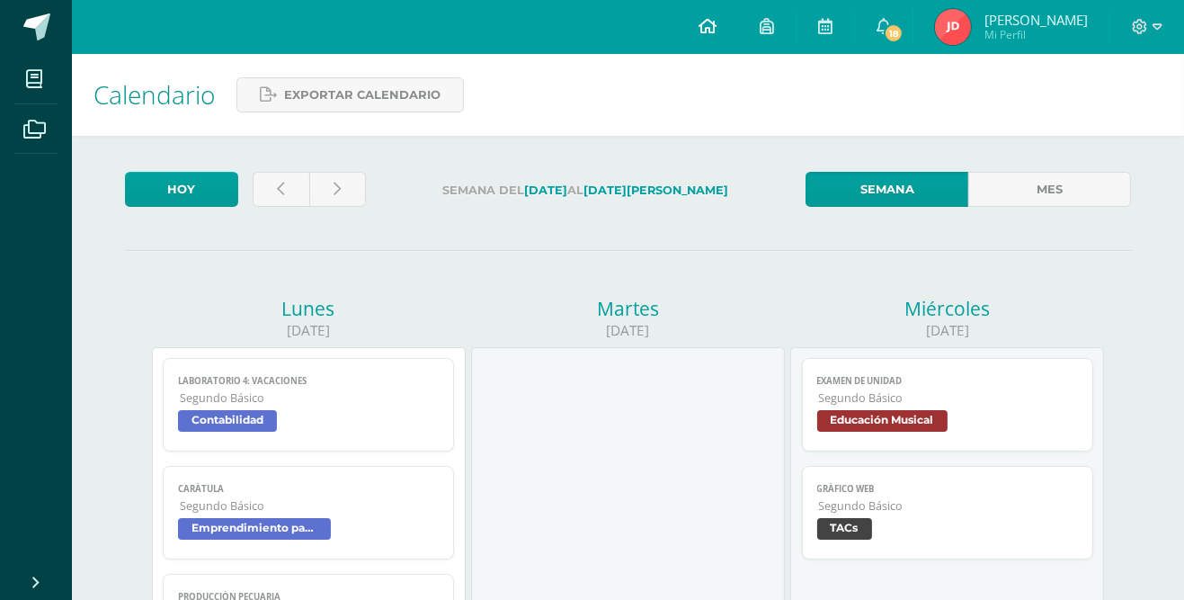
click at [701, 25] on link at bounding box center [707, 27] width 61 height 54
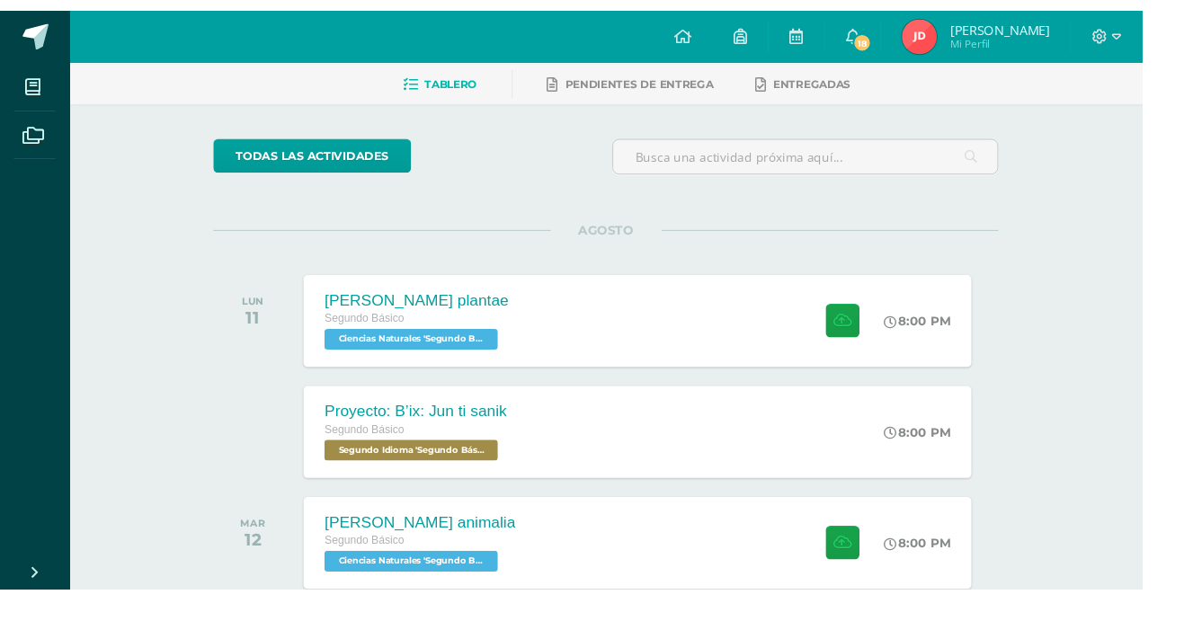
scroll to position [80, 0]
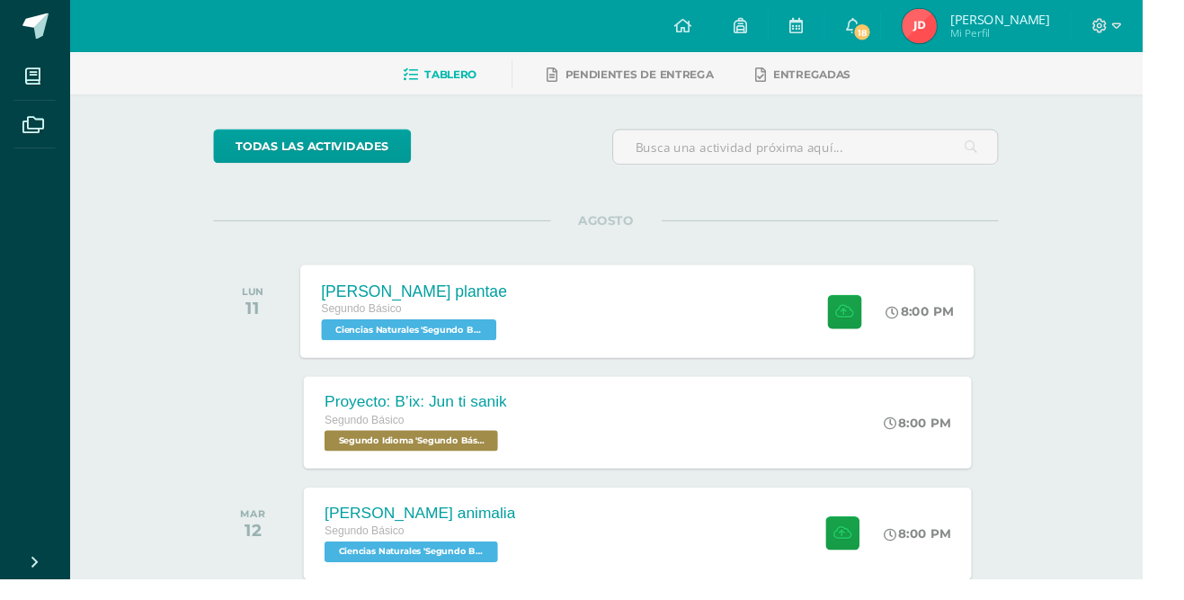
click at [716, 350] on div "[PERSON_NAME] plantae Segundo Básico Ciencias Naturales 'Segundo Básico B' 8:00…" at bounding box center [661, 322] width 699 height 96
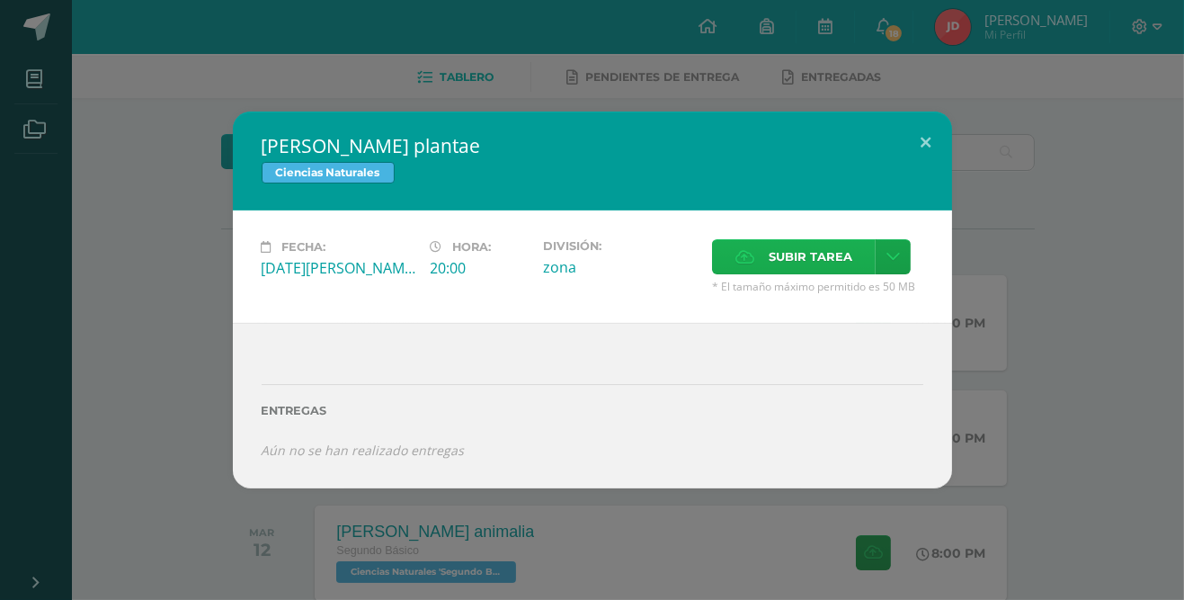
click at [755, 274] on label "Subir tarea" at bounding box center [794, 256] width 164 height 35
click at [0, 0] on input "Subir tarea" at bounding box center [0, 0] width 0 height 0
click at [823, 273] on span "Subir tarea" at bounding box center [811, 256] width 84 height 33
click at [0, 0] on input "Subir tarea" at bounding box center [0, 0] width 0 height 0
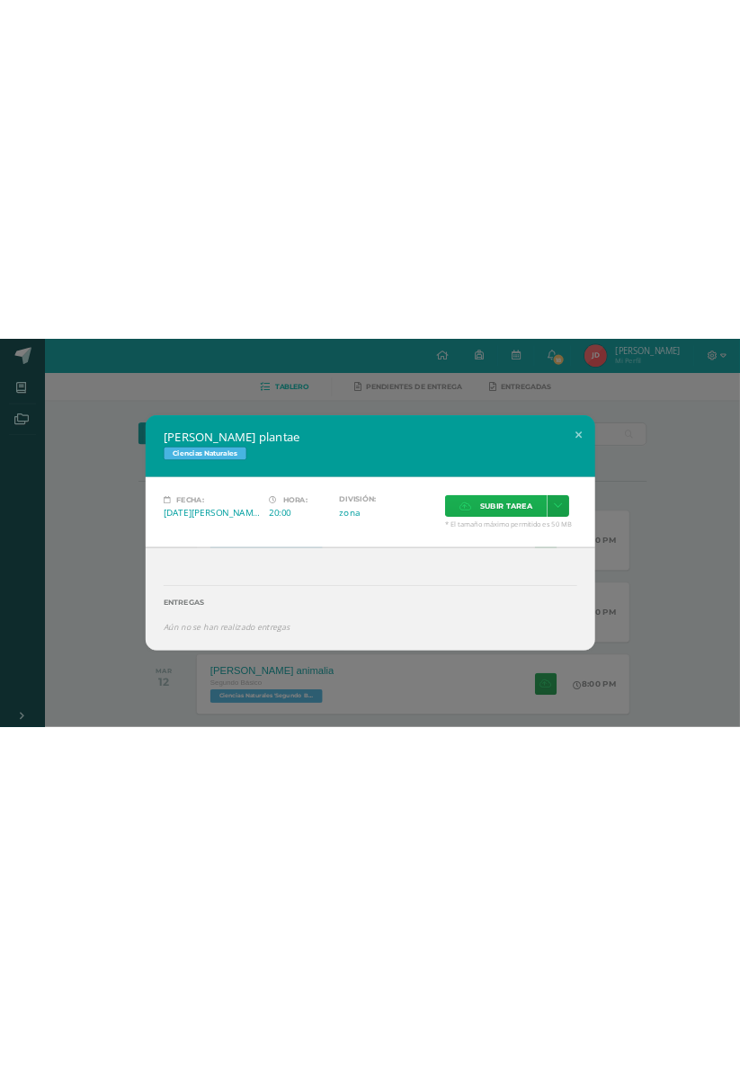
scroll to position [0, 0]
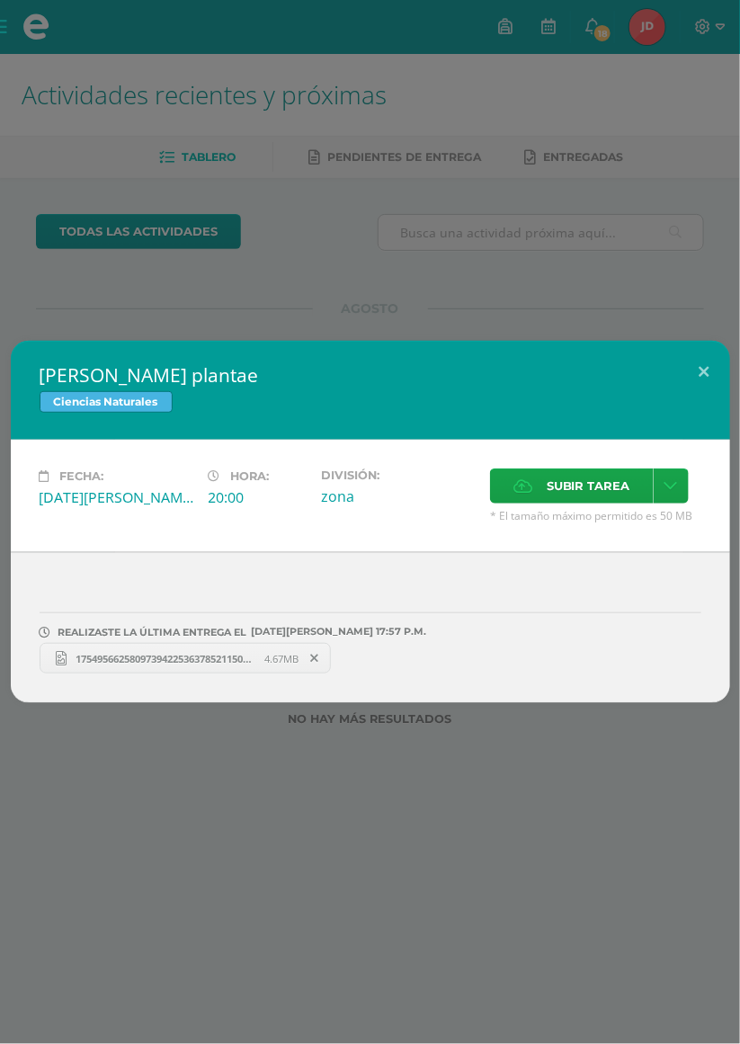
click at [586, 232] on div "[PERSON_NAME] plantae Ciencias Naturales Fecha: [DATE][PERSON_NAME] Hora: 20:00…" at bounding box center [370, 522] width 740 height 1044
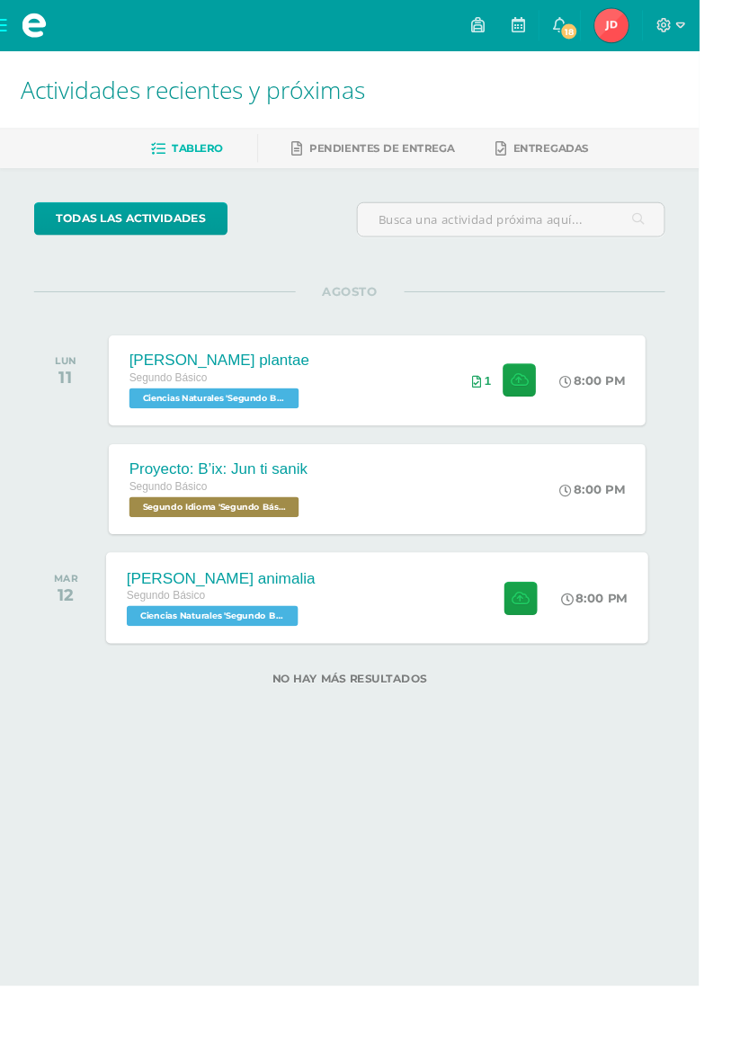
click at [440, 599] on div "[PERSON_NAME] animalia Segundo Básico Ciencias Naturales 'Segundo Básico B' 8:0…" at bounding box center [399, 632] width 574 height 96
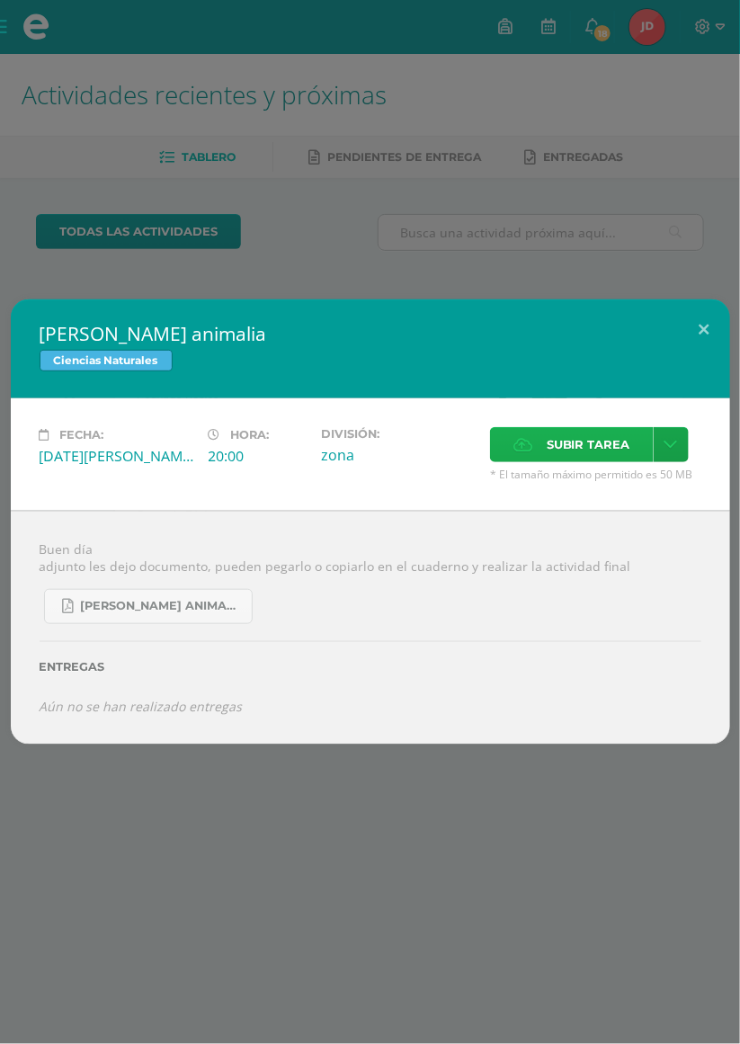
click at [570, 462] on label "Subir tarea" at bounding box center [572, 444] width 164 height 35
click at [0, 0] on input "Subir tarea" at bounding box center [0, 0] width 0 height 0
click at [563, 461] on span "Subir tarea" at bounding box center [589, 444] width 84 height 33
click at [0, 0] on input "Subir tarea" at bounding box center [0, 0] width 0 height 0
